Goal: Use online tool/utility: Utilize a website feature to perform a specific function

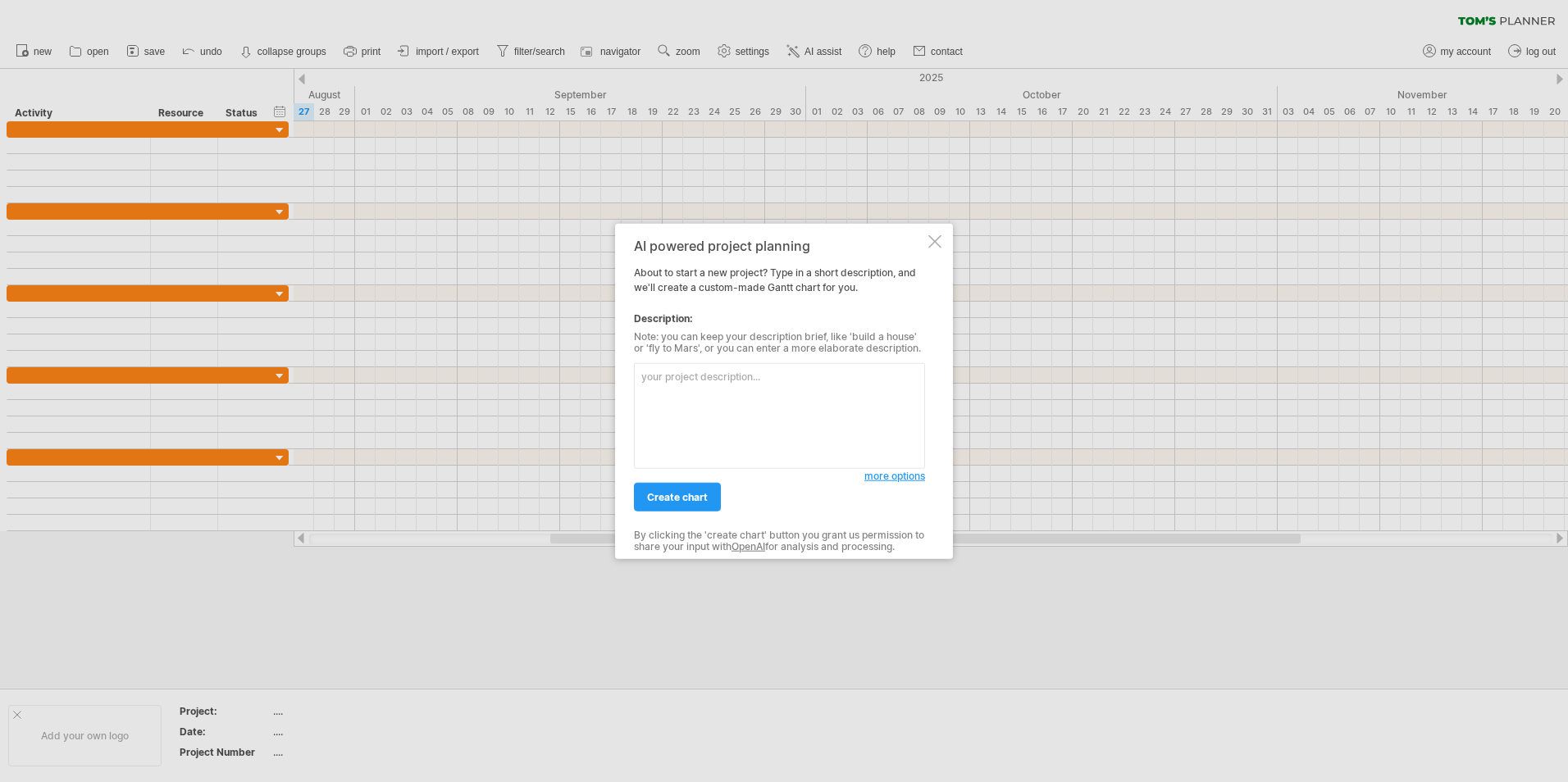
click at [676, 379] on textarea at bounding box center [780, 416] width 291 height 106
type textarea "create me a new [PERSON_NAME] chart for the installation of lockers over a 2 we…"
click at [695, 501] on span "create chart" at bounding box center [677, 497] width 60 height 12
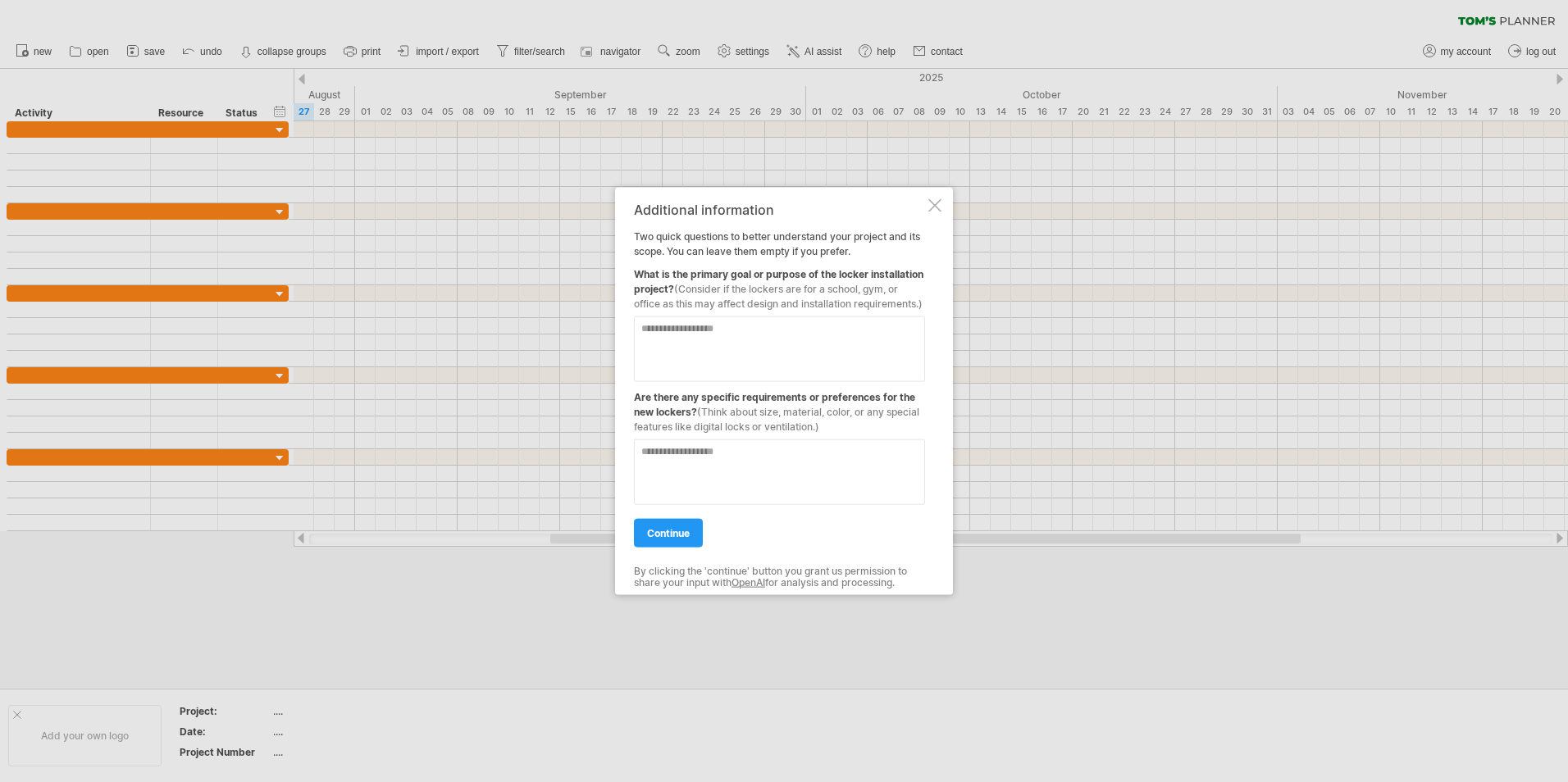
click at [669, 339] on textarea at bounding box center [780, 348] width 291 height 65
click at [868, 351] on textarea "**********" at bounding box center [780, 348] width 291 height 65
click at [909, 336] on textarea "**********" at bounding box center [780, 348] width 291 height 65
type textarea "**********"
click at [676, 461] on textarea at bounding box center [780, 472] width 291 height 65
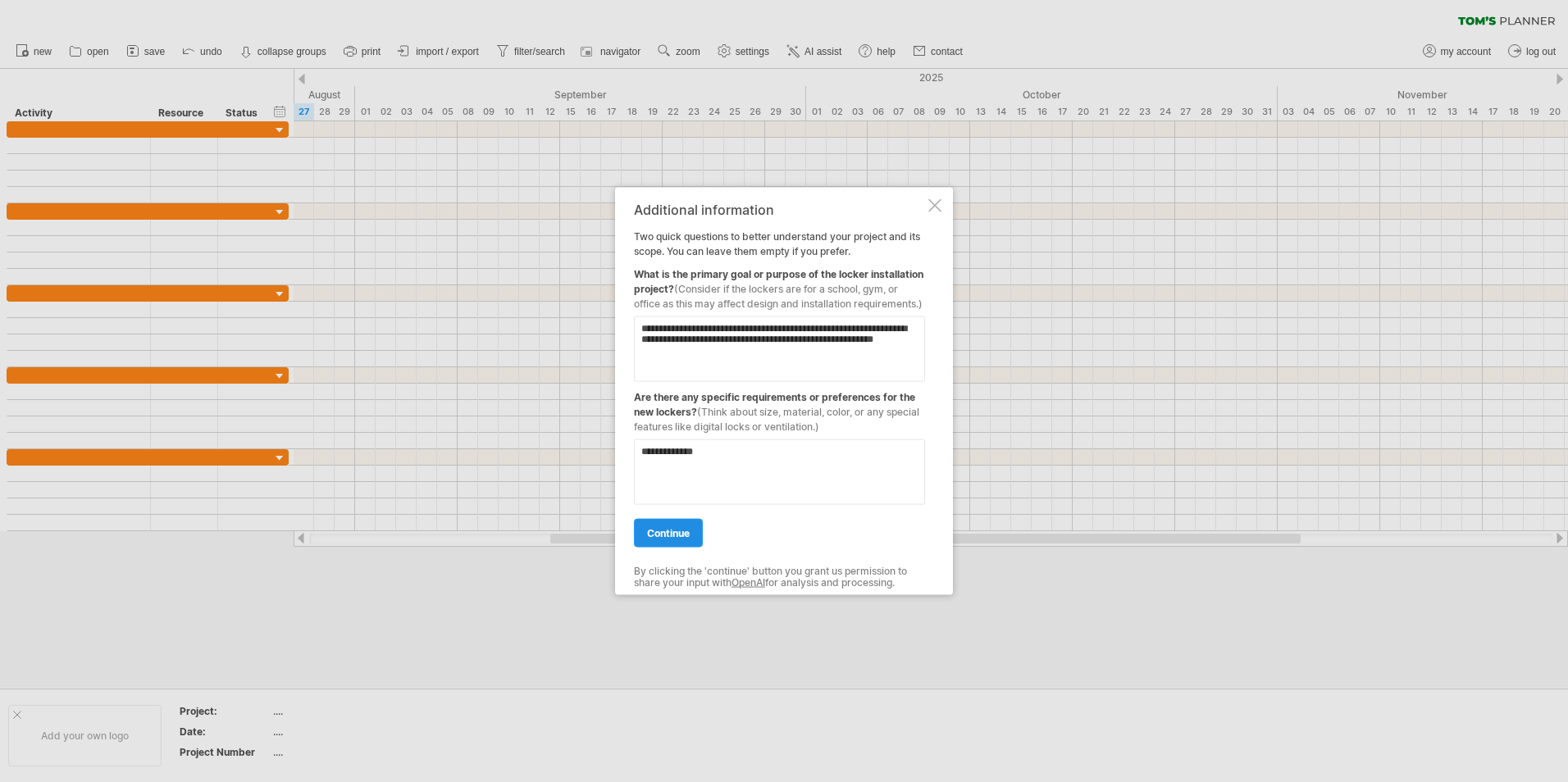
type textarea "**********"
click at [668, 540] on span "continue" at bounding box center [669, 533] width 43 height 12
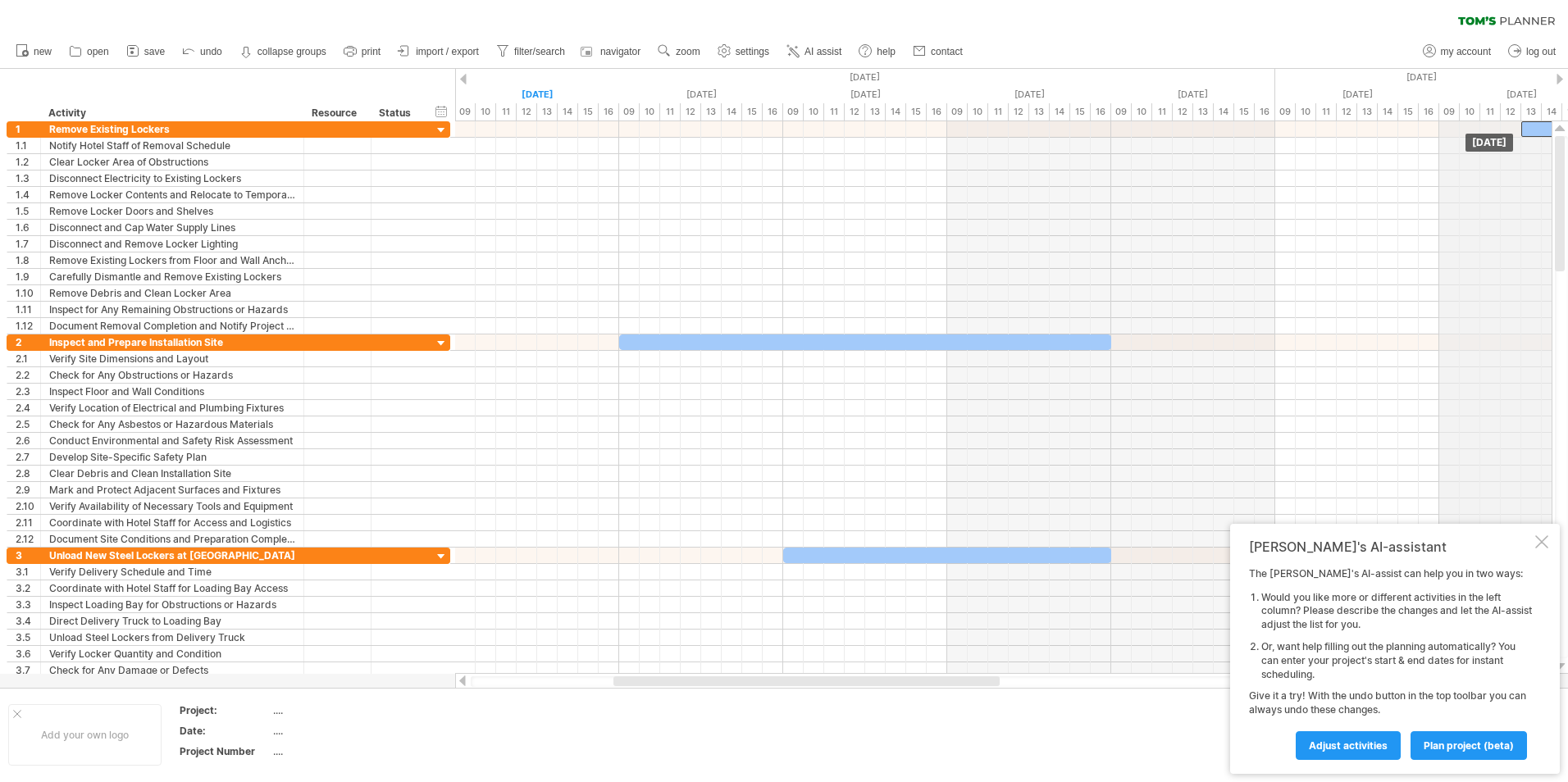
drag, startPoint x: 470, startPoint y: 127, endPoint x: 1561, endPoint y: 111, distance: 1091.1
click at [1561, 111] on div "Trying to reach [DOMAIN_NAME] Connected again... 0% clear filter new 1" at bounding box center [784, 391] width 1568 height 782
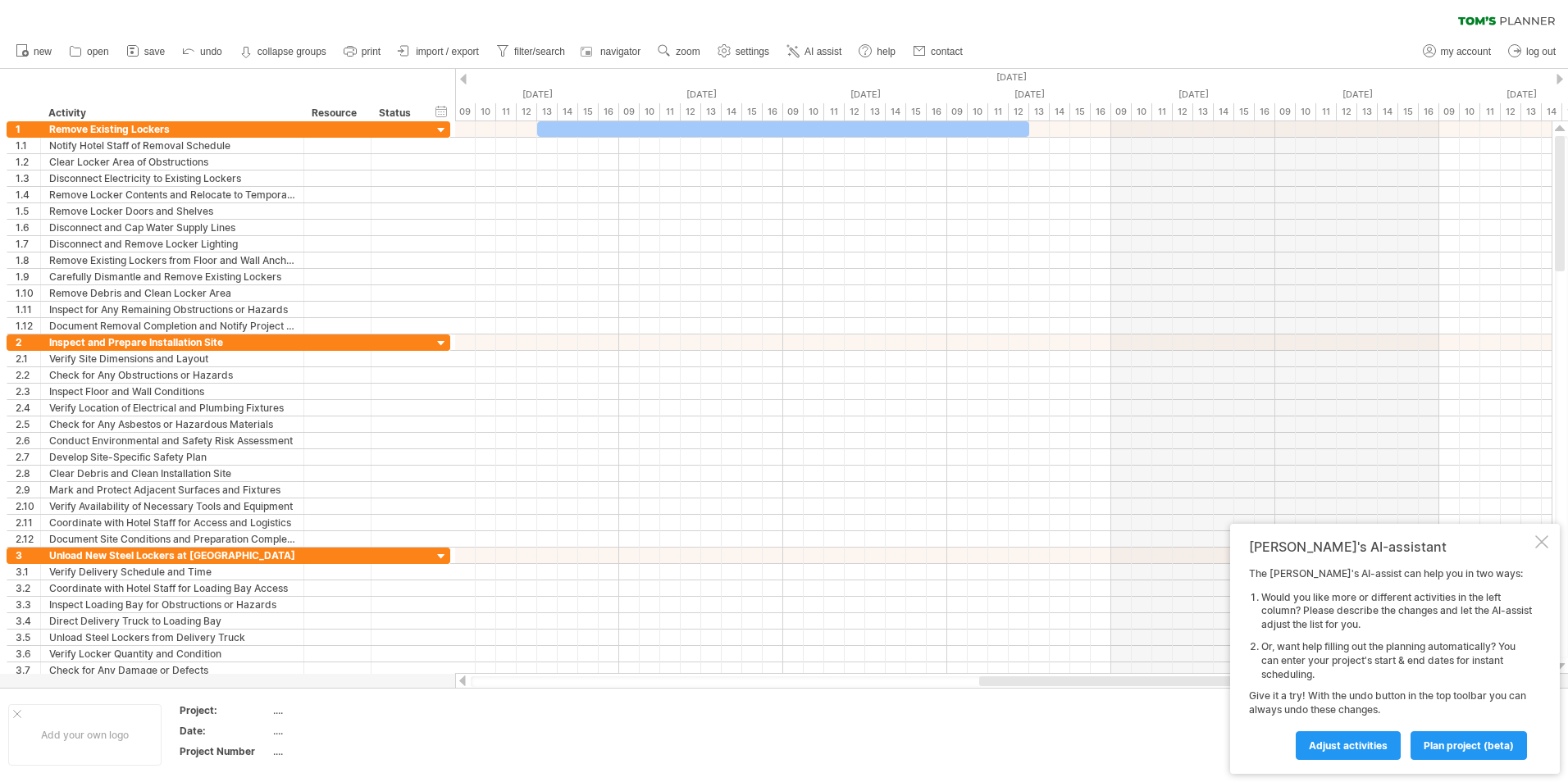
drag, startPoint x: 845, startPoint y: 678, endPoint x: 748, endPoint y: 288, distance: 401.9
click at [1210, 677] on div at bounding box center [1172, 681] width 387 height 10
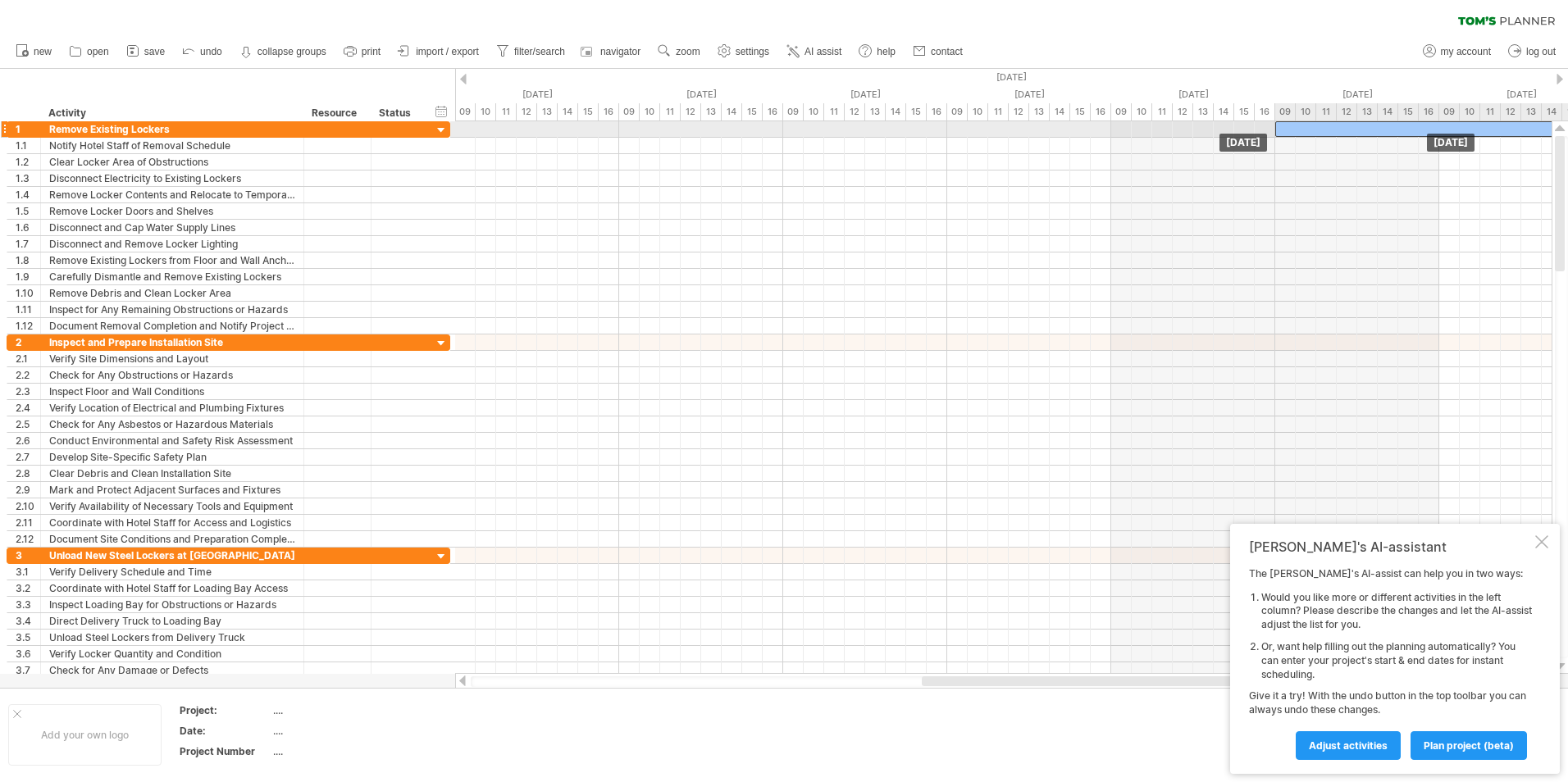
drag, startPoint x: 703, startPoint y: 129, endPoint x: 1428, endPoint y: 130, distance: 725.0
click at [1428, 130] on div at bounding box center [1522, 129] width 492 height 16
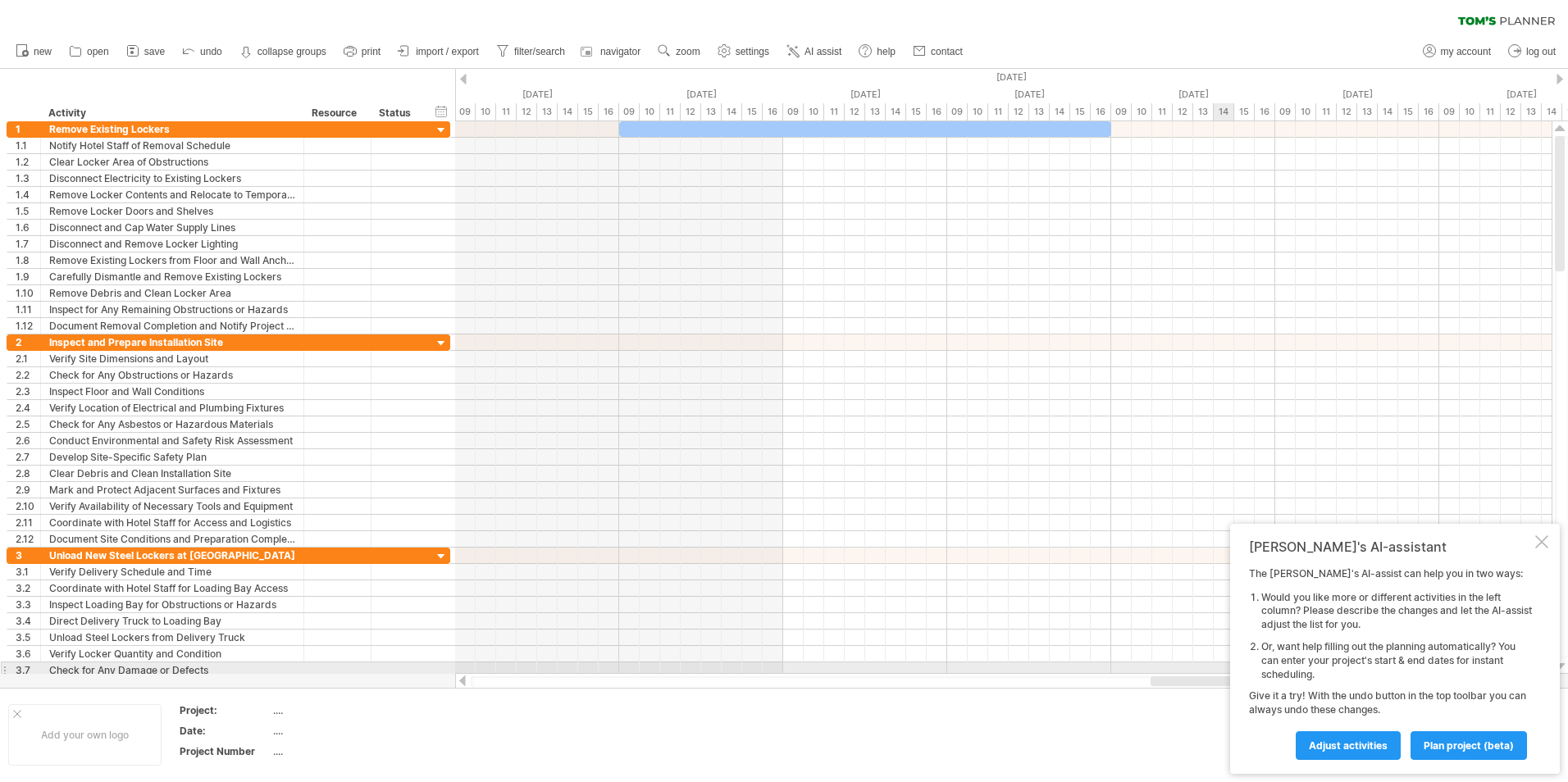
drag, startPoint x: 984, startPoint y: 682, endPoint x: 1255, endPoint y: 669, distance: 271.3
click at [1255, 669] on div "Trying to reach [DOMAIN_NAME] Connected again... 0% clear filter new 1" at bounding box center [784, 391] width 1568 height 782
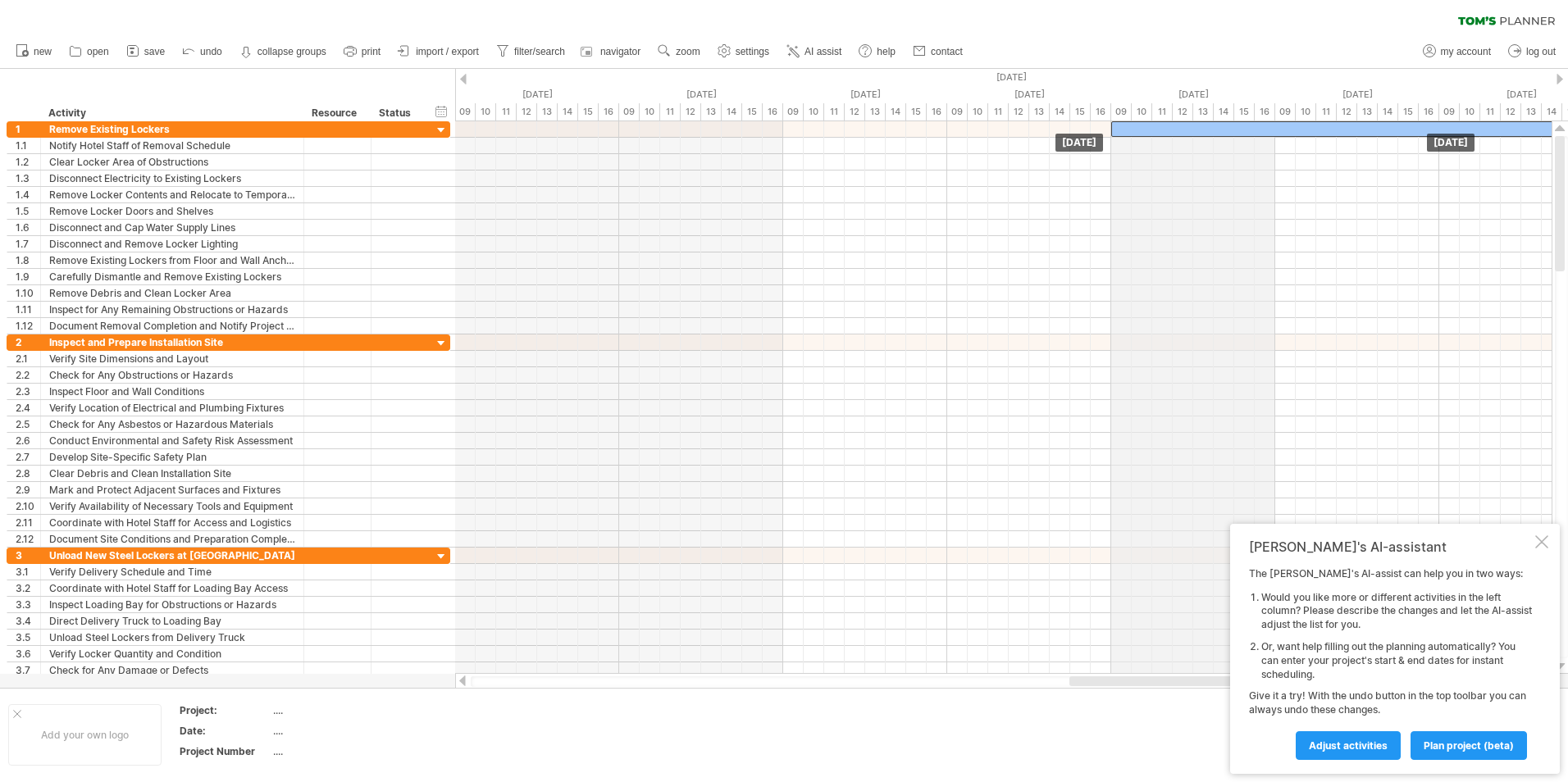
drag, startPoint x: 765, startPoint y: 125, endPoint x: 1431, endPoint y: 84, distance: 667.3
click at [1431, 84] on div "Trying to reach [DOMAIN_NAME] Connected again... 0% clear filter new 1" at bounding box center [784, 391] width 1568 height 782
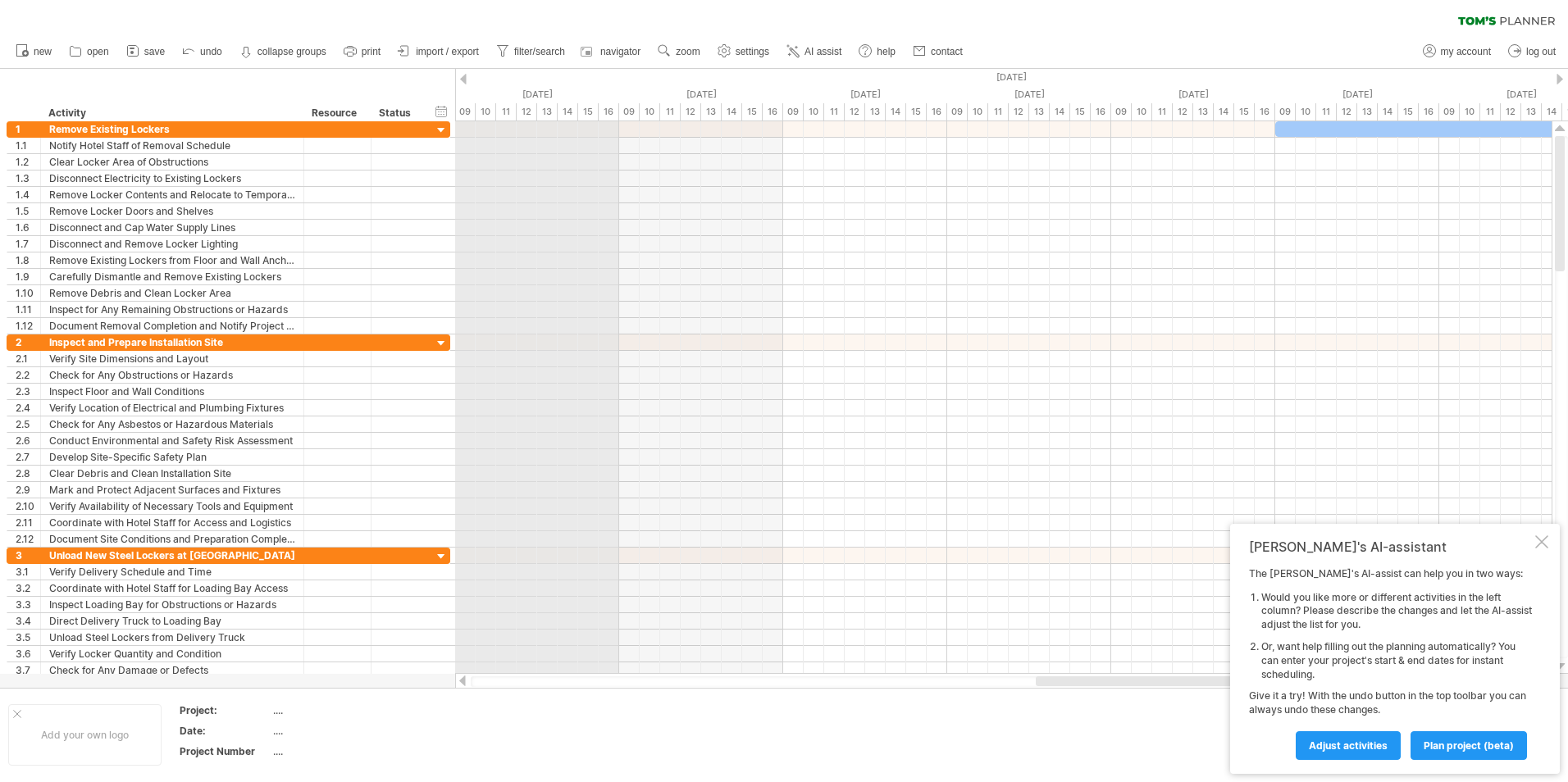
click at [524, 106] on div "12" at bounding box center [527, 112] width 21 height 17
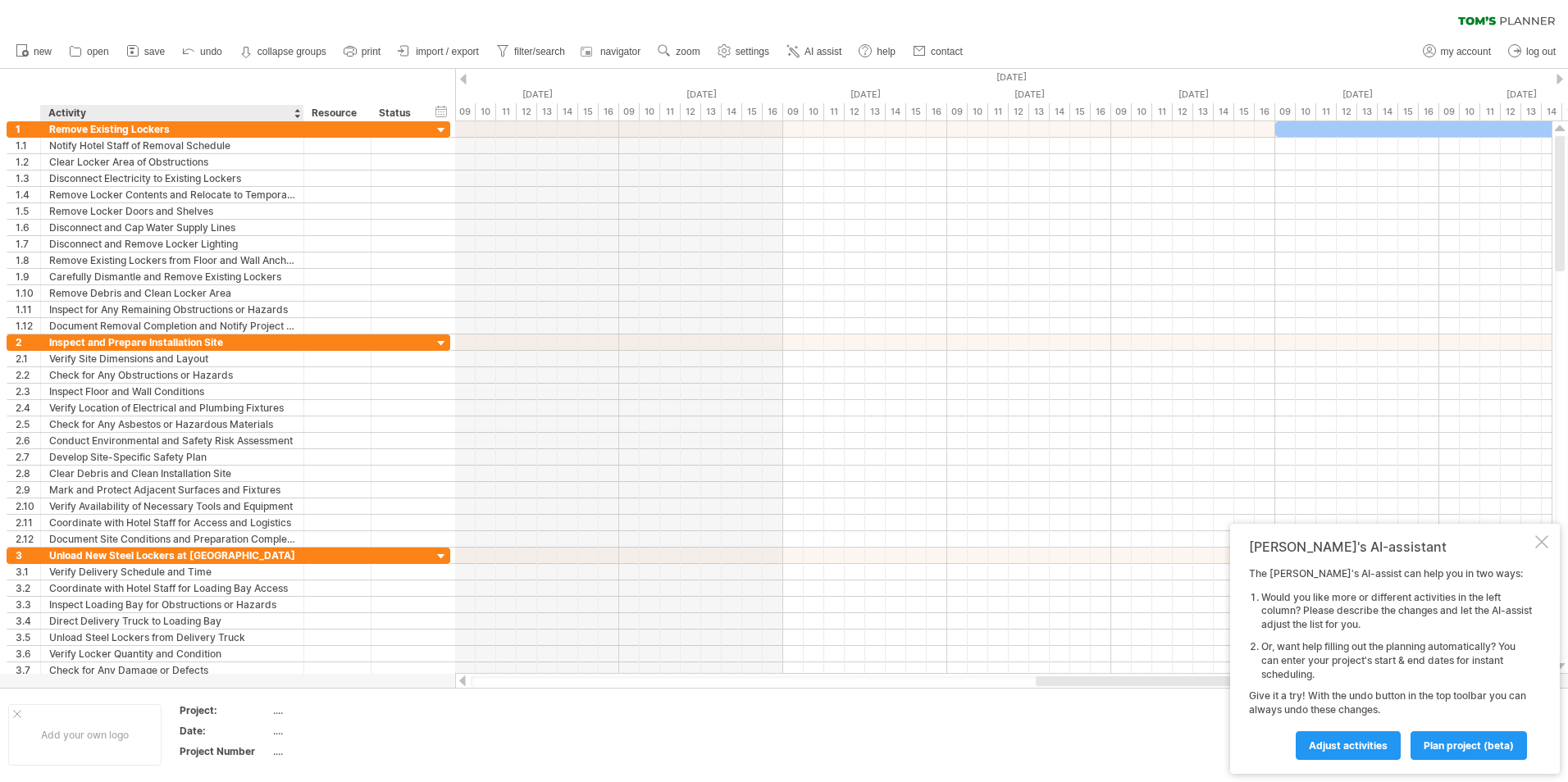
click at [278, 712] on div "...." at bounding box center [342, 710] width 137 height 14
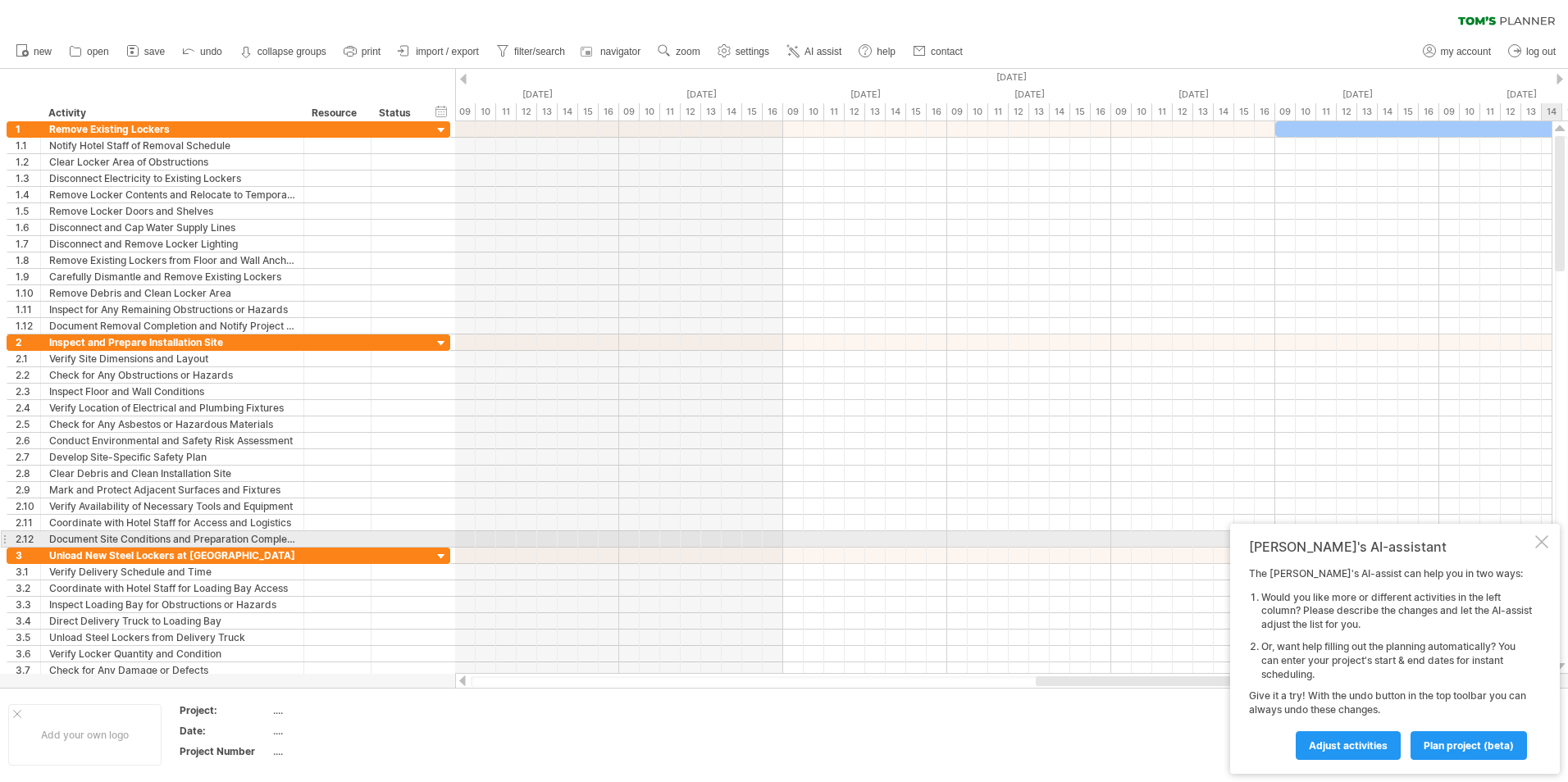
click at [1545, 536] on div at bounding box center [1542, 542] width 13 height 13
